Goal: Task Accomplishment & Management: Manage account settings

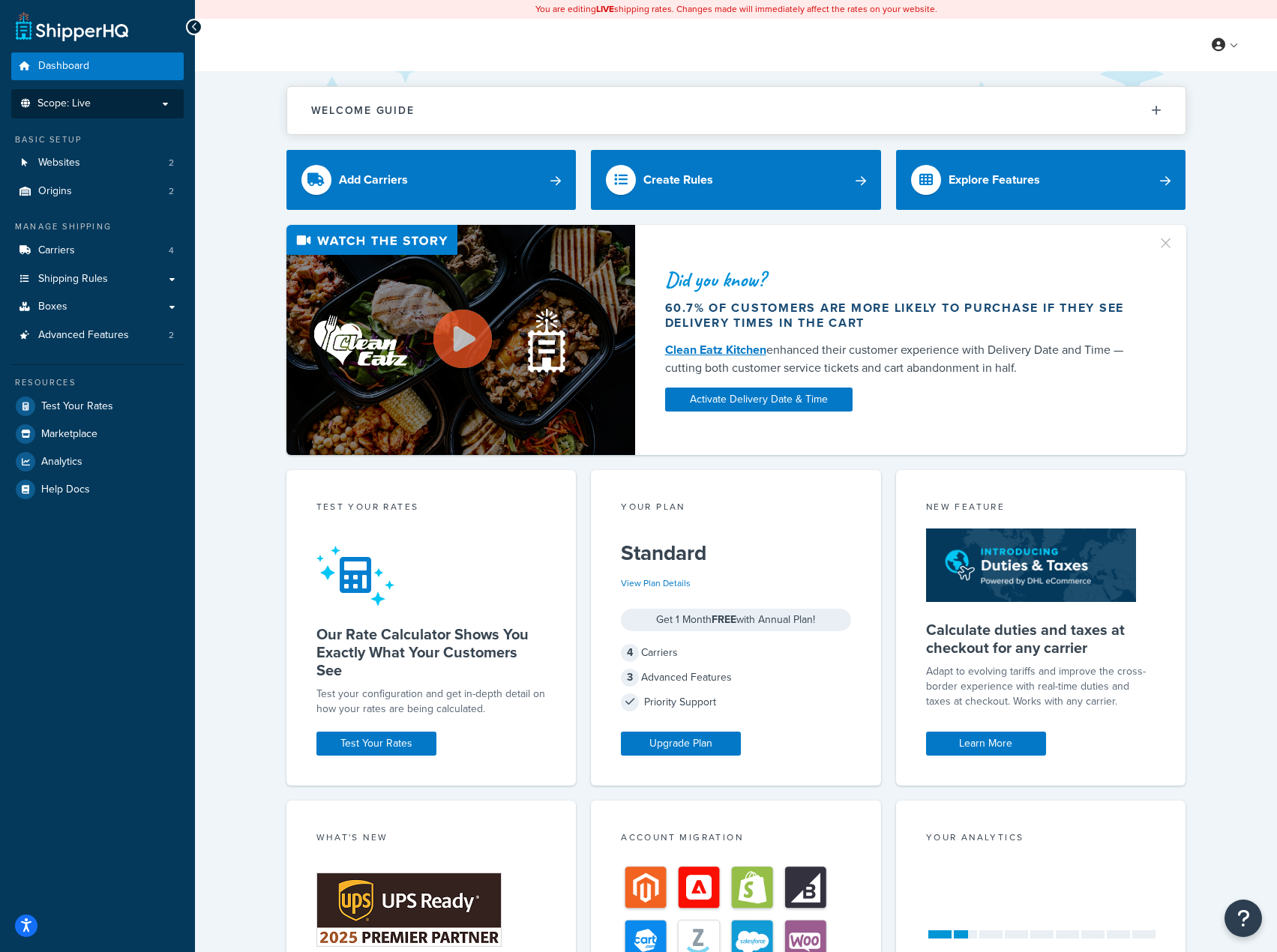
click at [132, 109] on p "Scope: Live" at bounding box center [97, 104] width 159 height 13
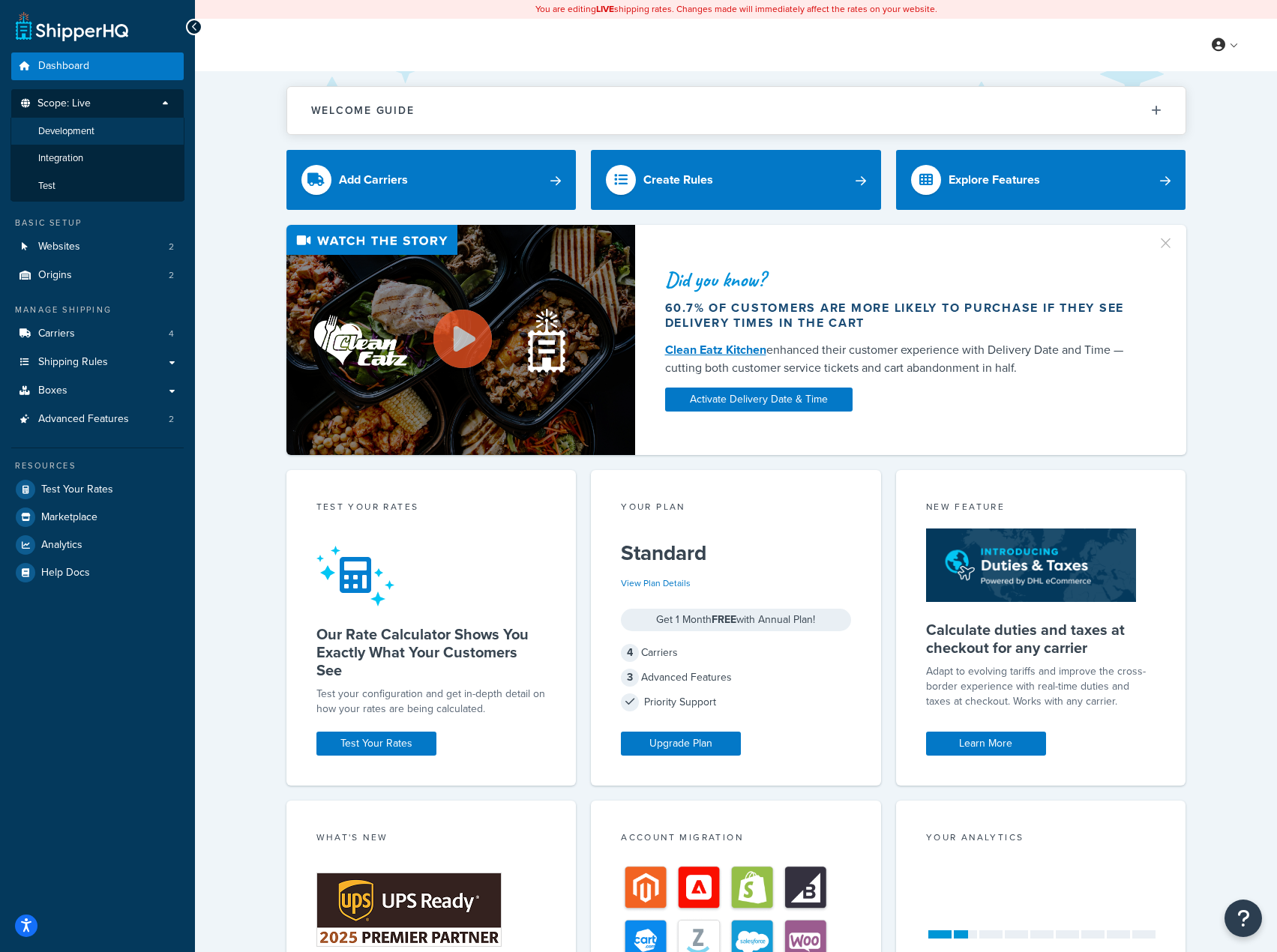
click at [118, 140] on li "Development" at bounding box center [97, 131] width 174 height 27
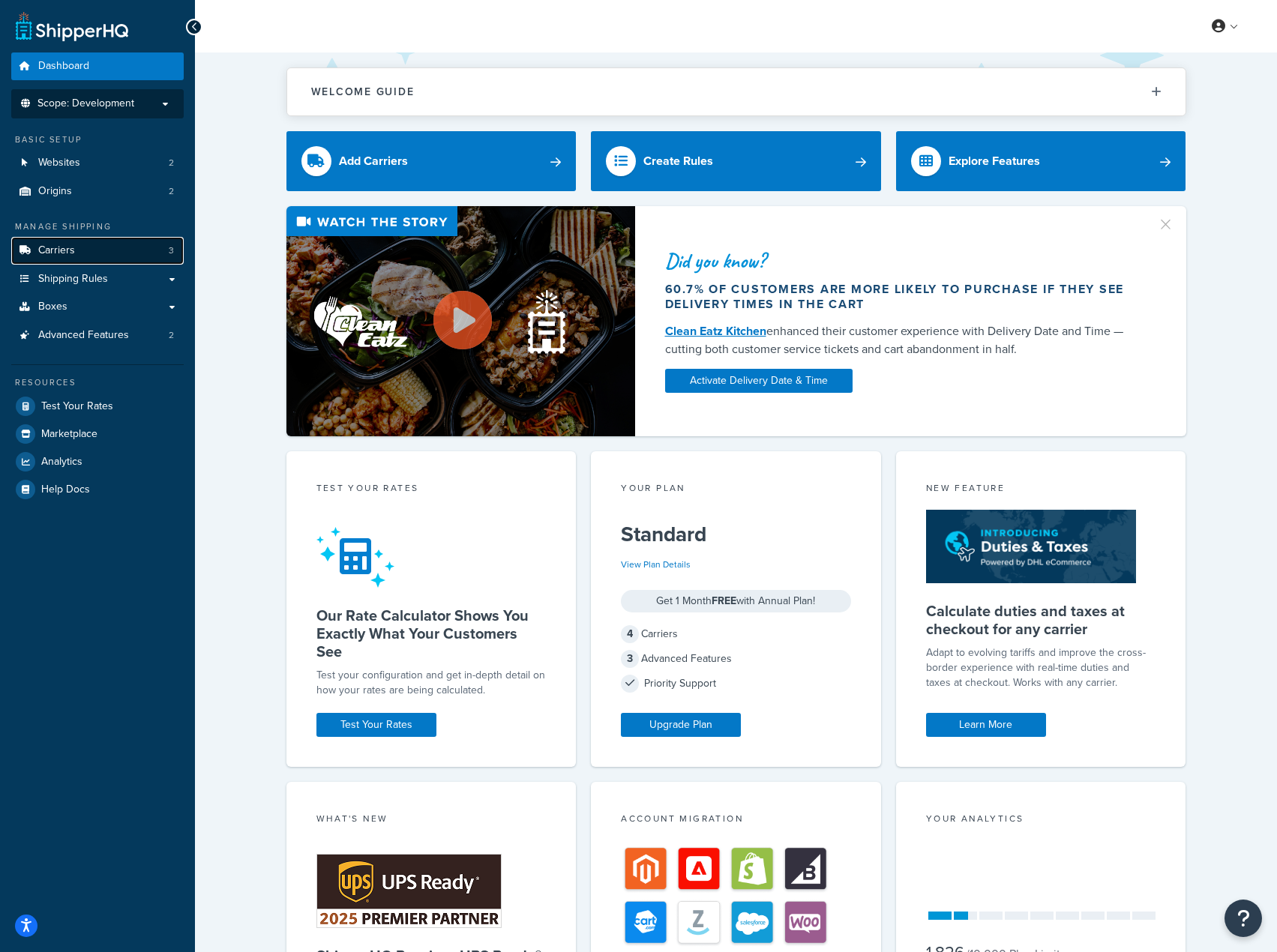
click at [103, 250] on link "Carriers 3" at bounding box center [97, 250] width 173 height 27
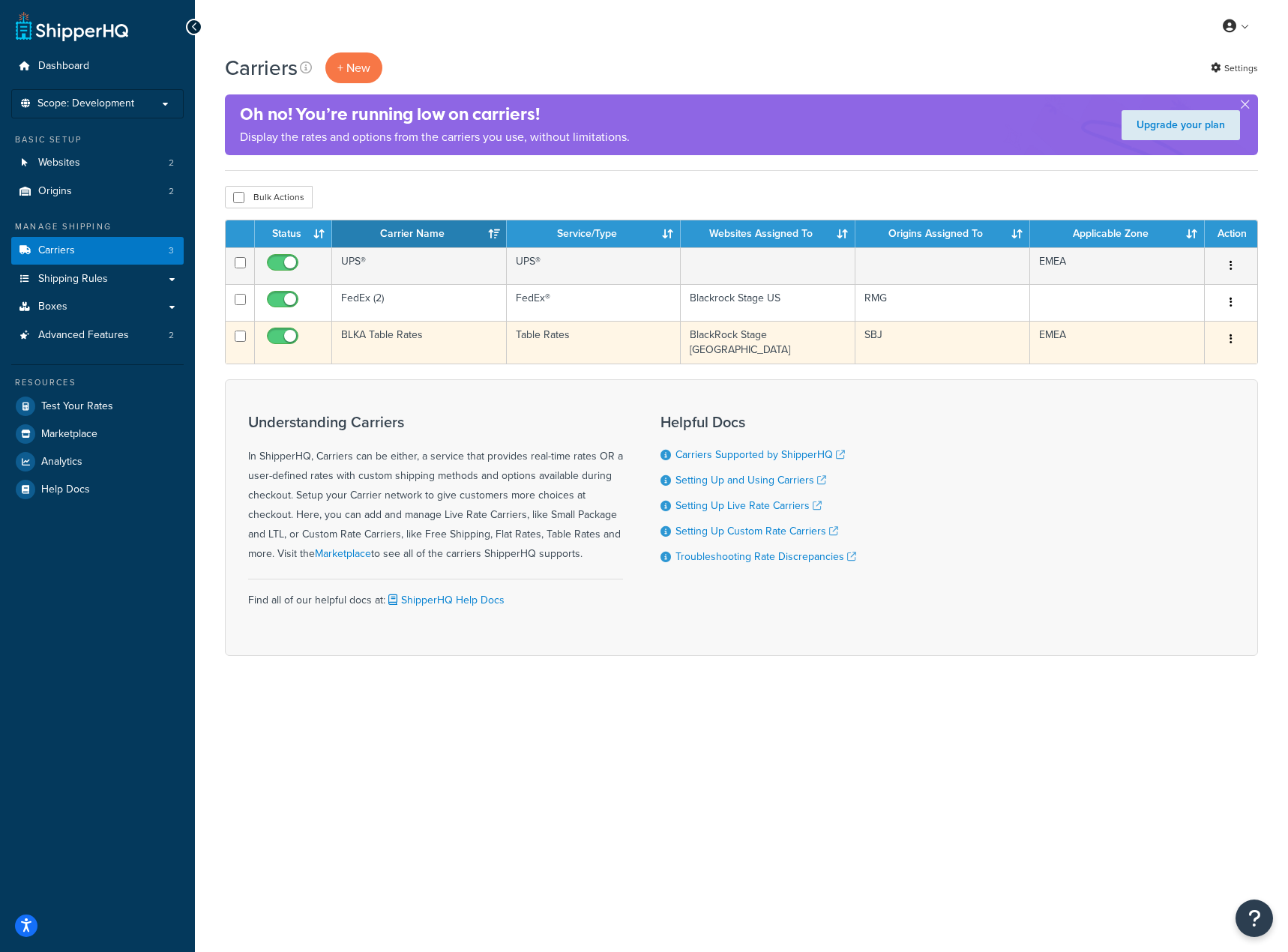
click at [1230, 340] on icon "button" at bounding box center [1232, 338] width 3 height 10
click at [1148, 370] on link "Edit" at bounding box center [1170, 369] width 118 height 31
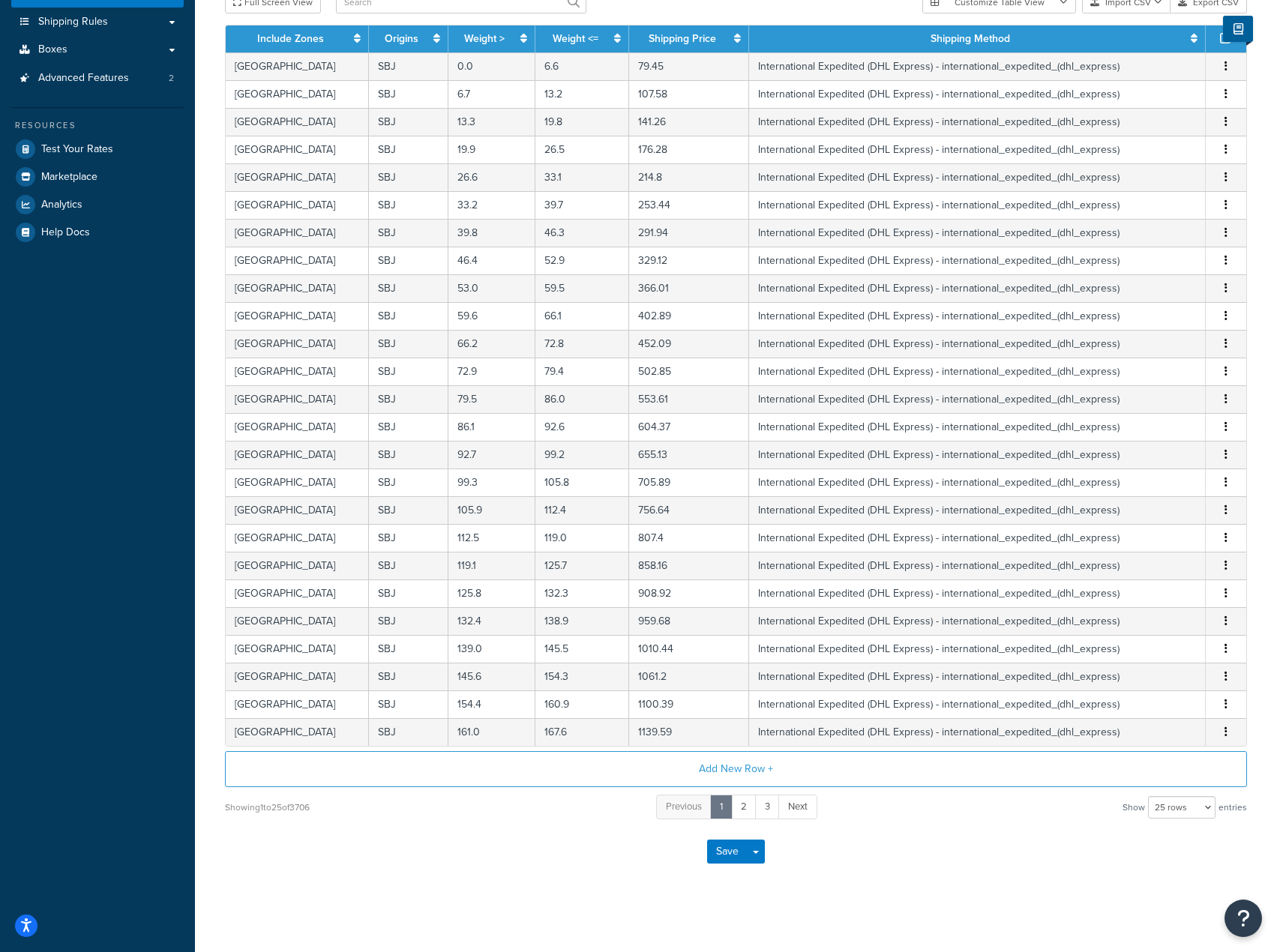
scroll to position [264, 0]
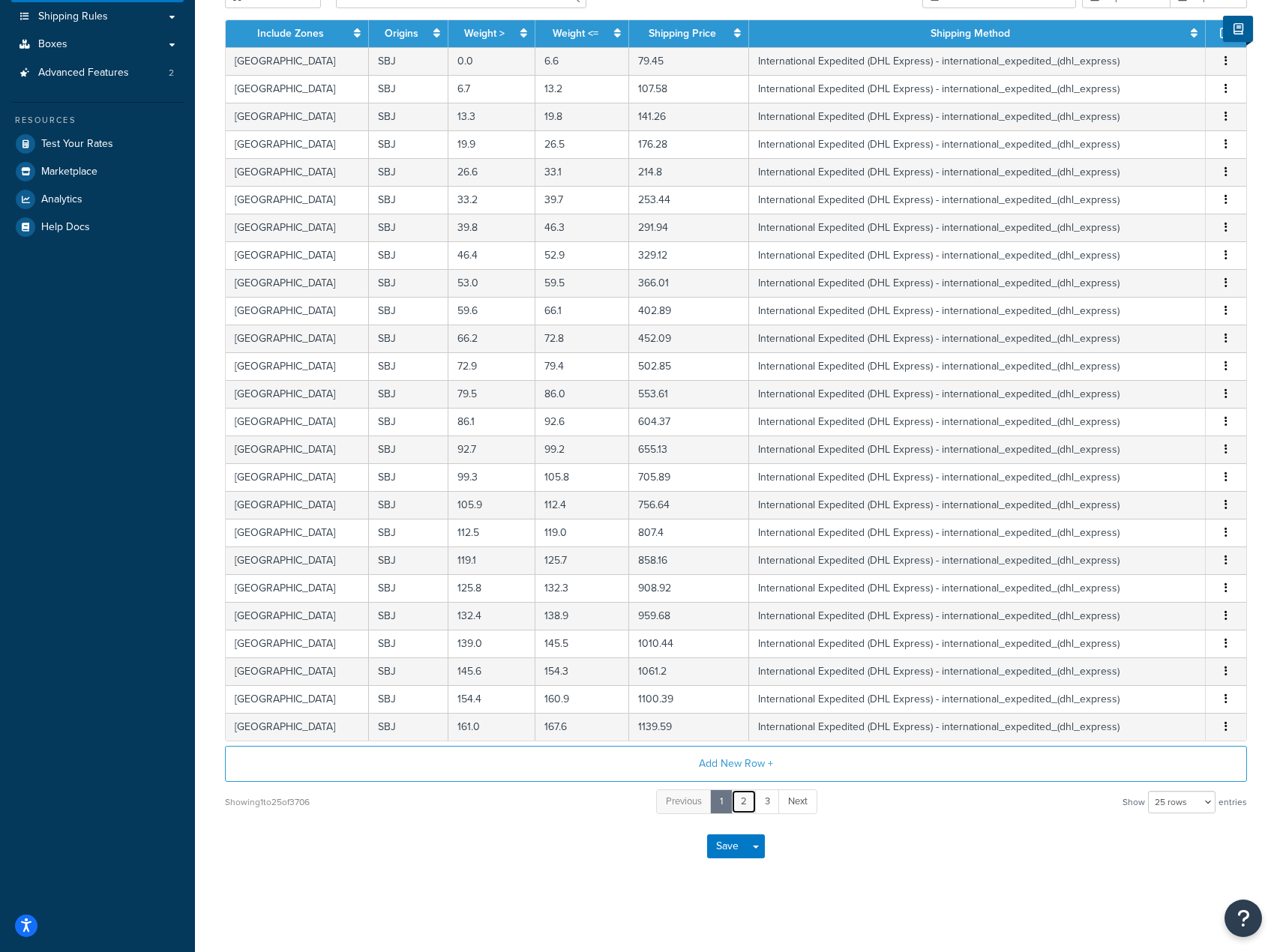
click at [740, 794] on link "2" at bounding box center [744, 802] width 26 height 25
click at [1190, 802] on select "10 rows 15 rows 25 rows 50 rows 100 rows 1000 rows" at bounding box center [1181, 801] width 67 height 23
select select "100"
click at [1149, 790] on select "10 rows 15 rows 25 rows 50 rows 100 rows 1000 rows" at bounding box center [1181, 801] width 67 height 23
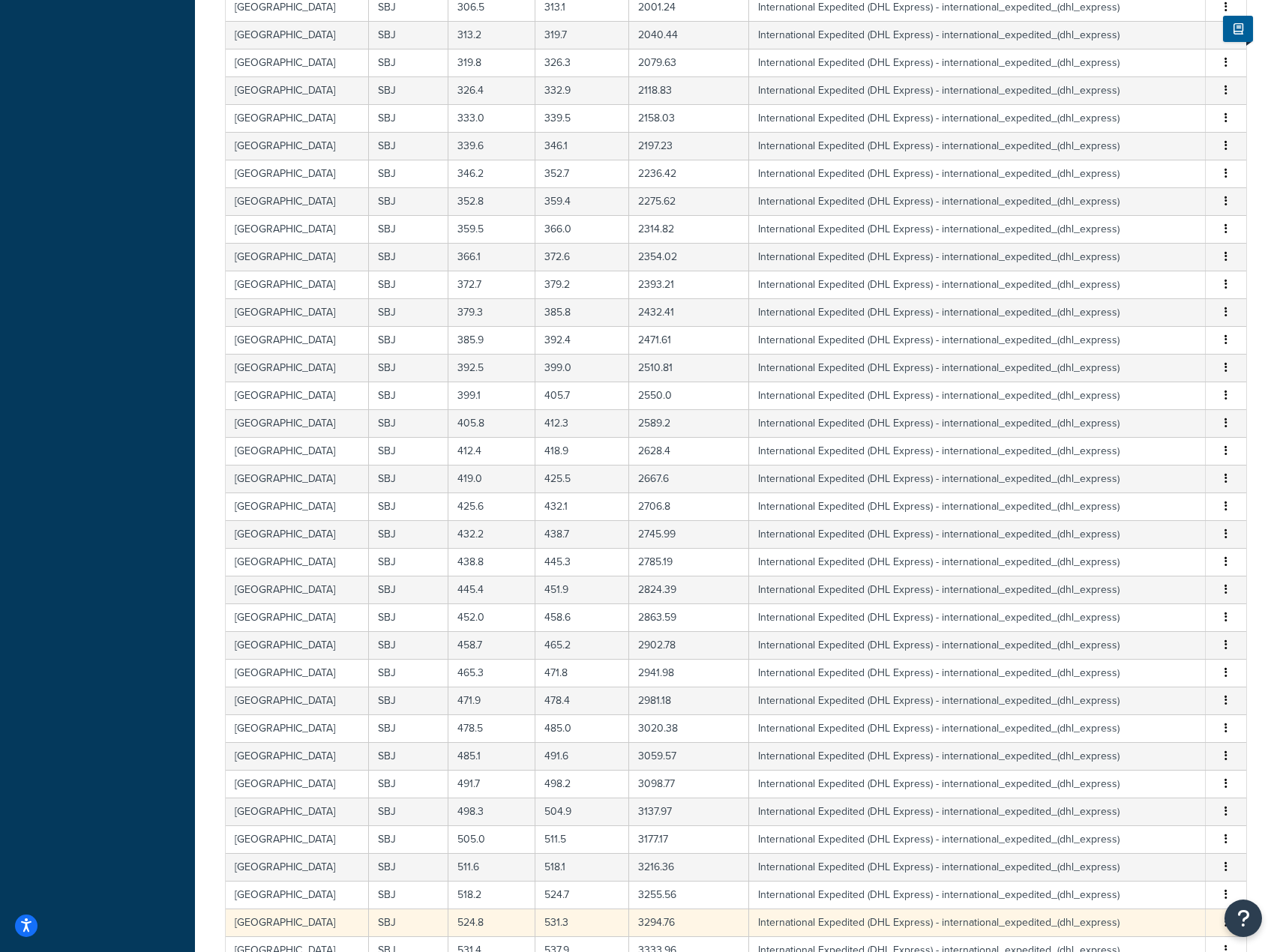
scroll to position [2345, 0]
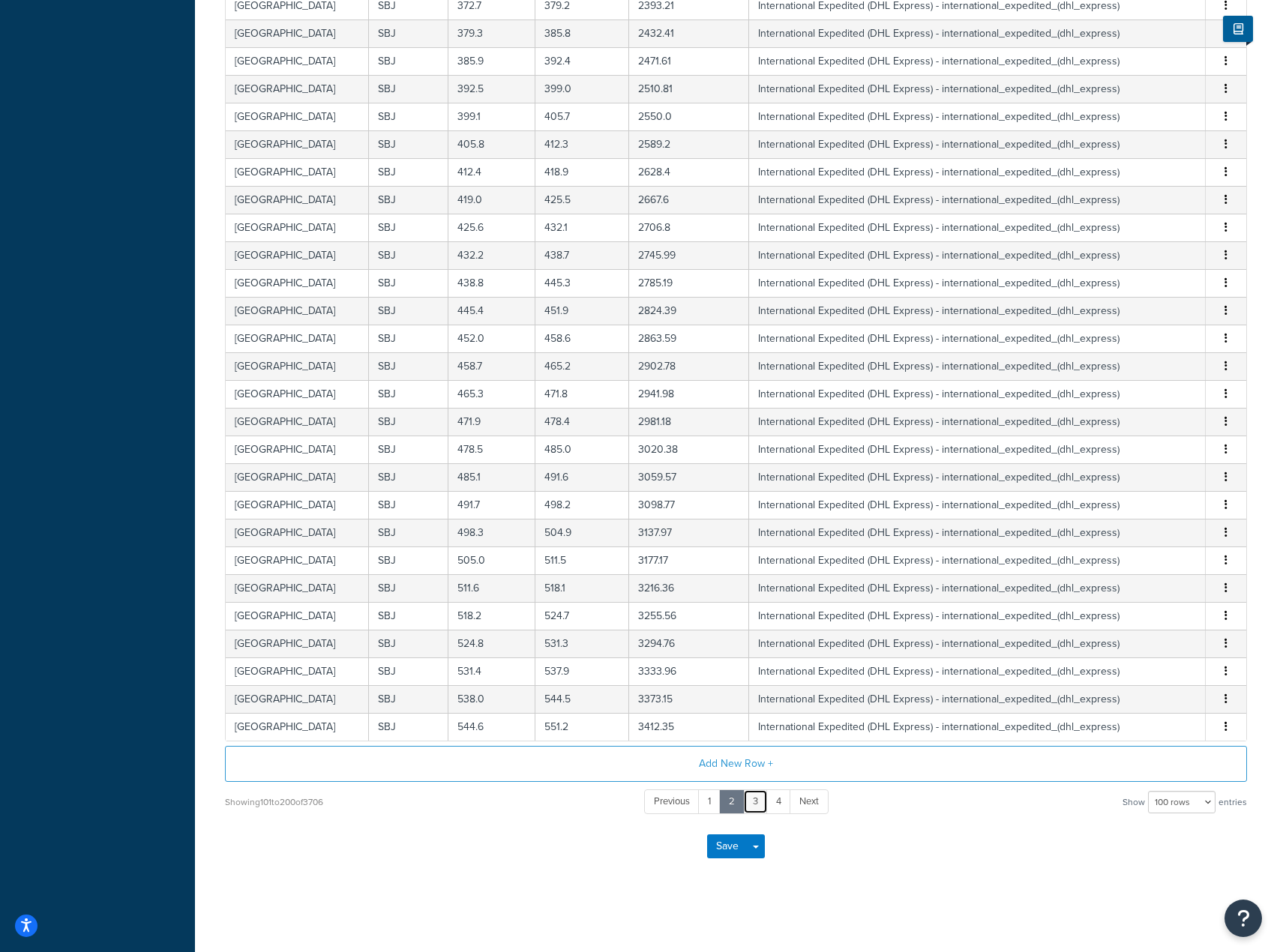
click at [753, 803] on link "3" at bounding box center [755, 802] width 25 height 25
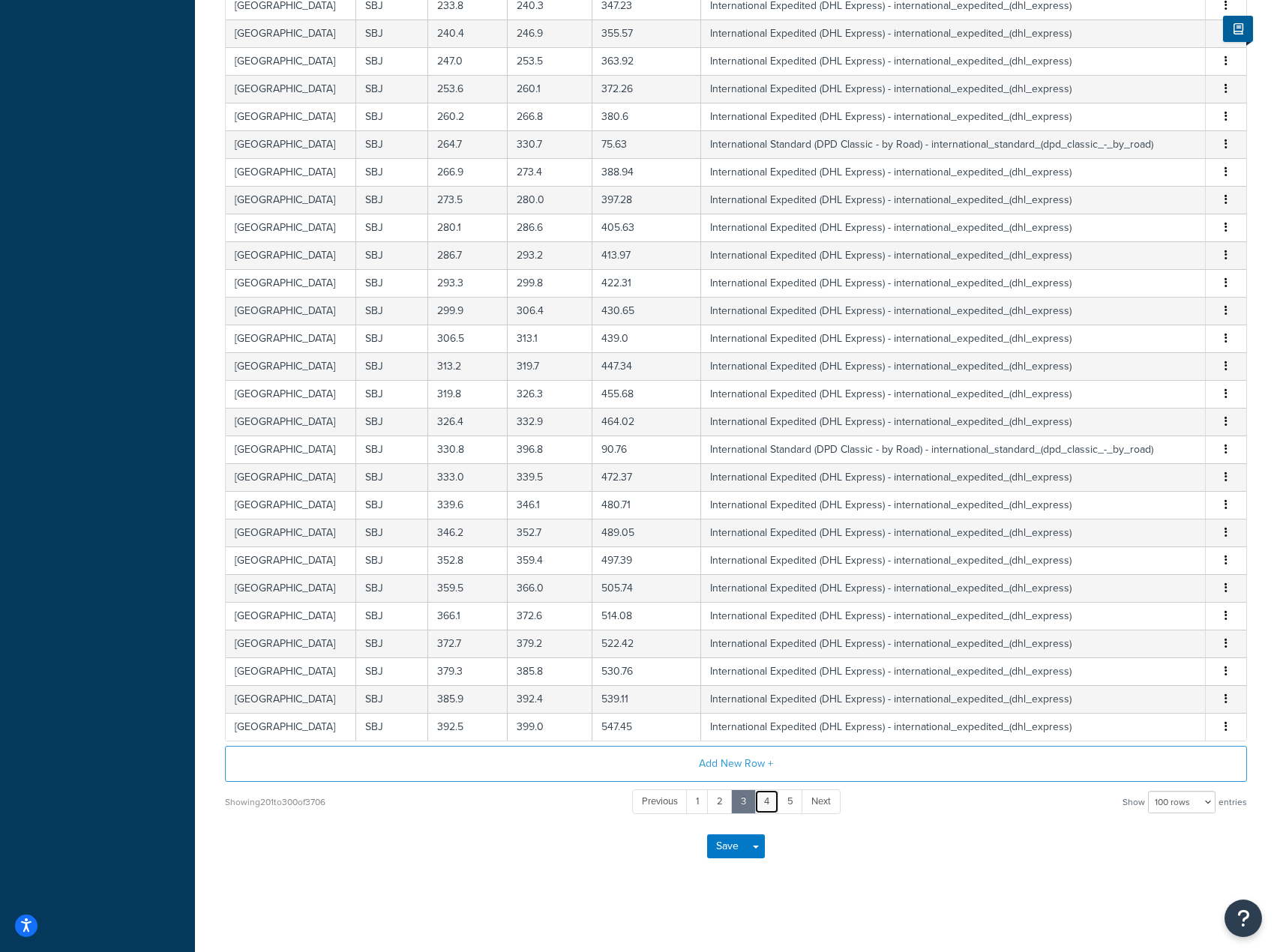
click at [762, 797] on link "4" at bounding box center [767, 802] width 25 height 25
